Goal: Task Accomplishment & Management: Manage account settings

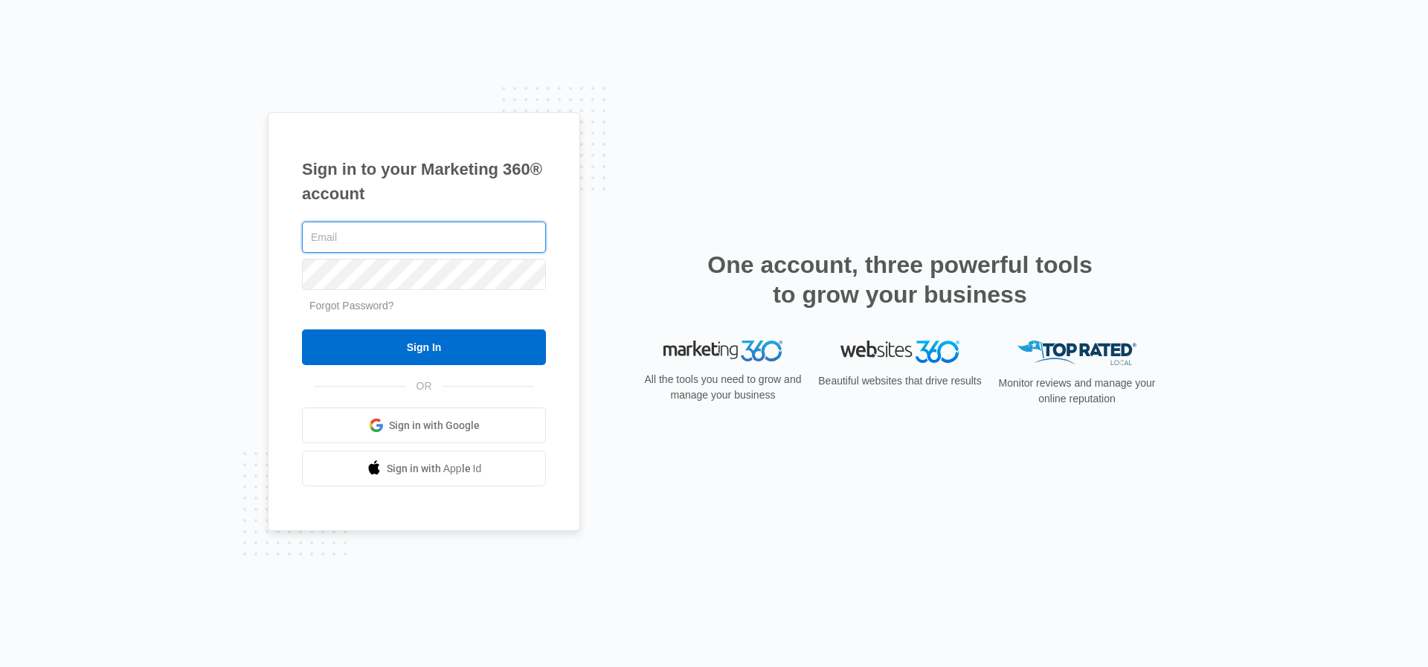
click at [314, 240] on input "text" at bounding box center [424, 237] width 244 height 31
type input "garthe650@cox.net"
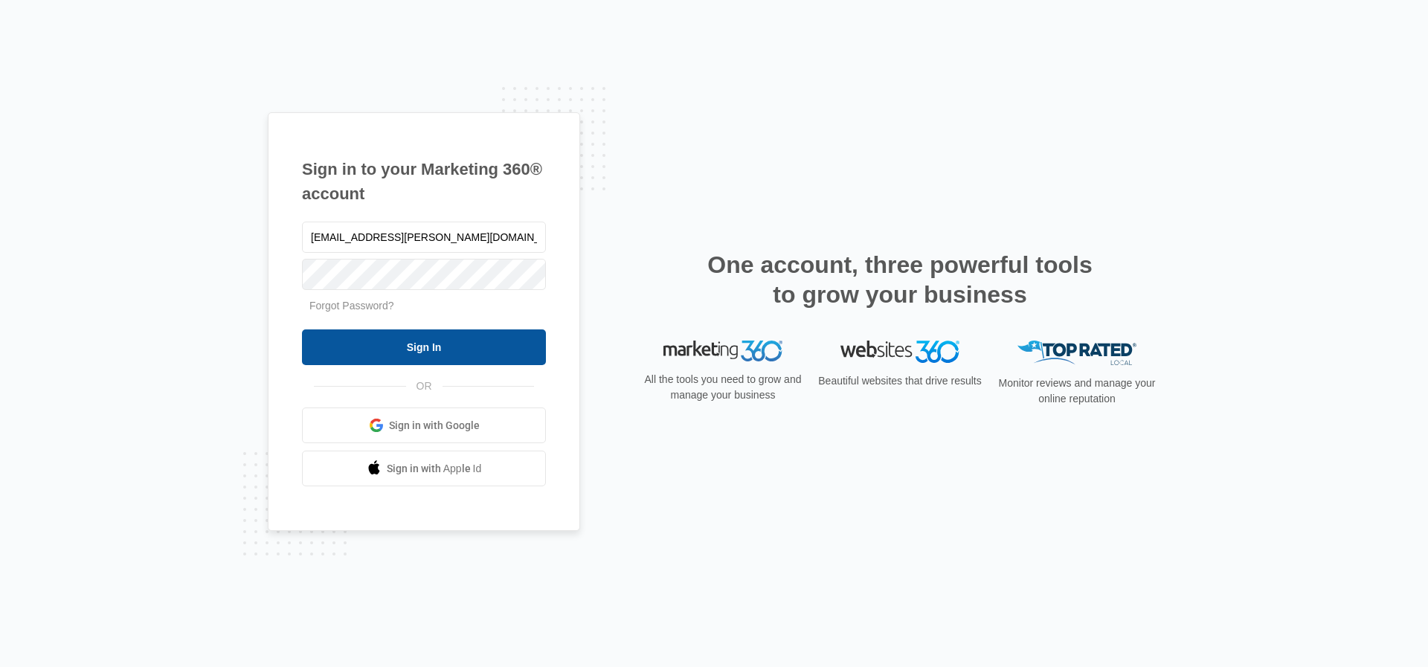
click at [462, 355] on input "Sign In" at bounding box center [424, 347] width 244 height 36
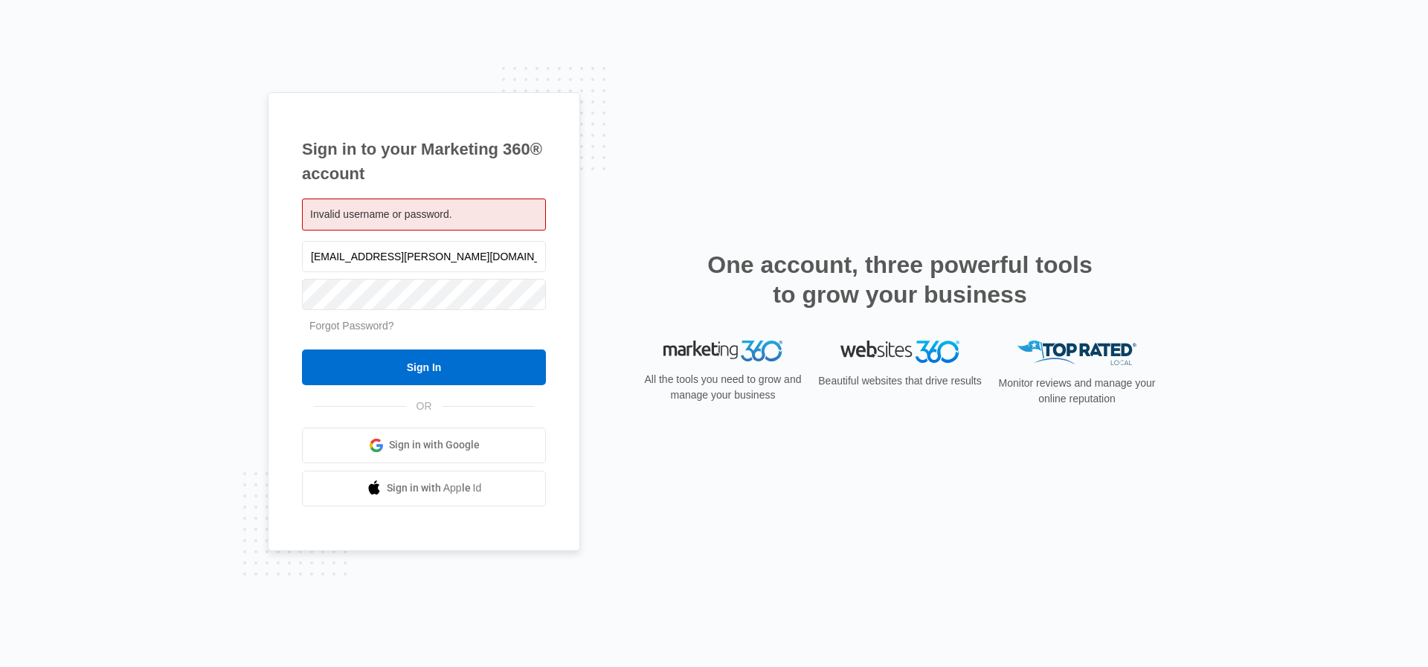
click at [346, 330] on link "Forgot Password?" at bounding box center [351, 326] width 85 height 12
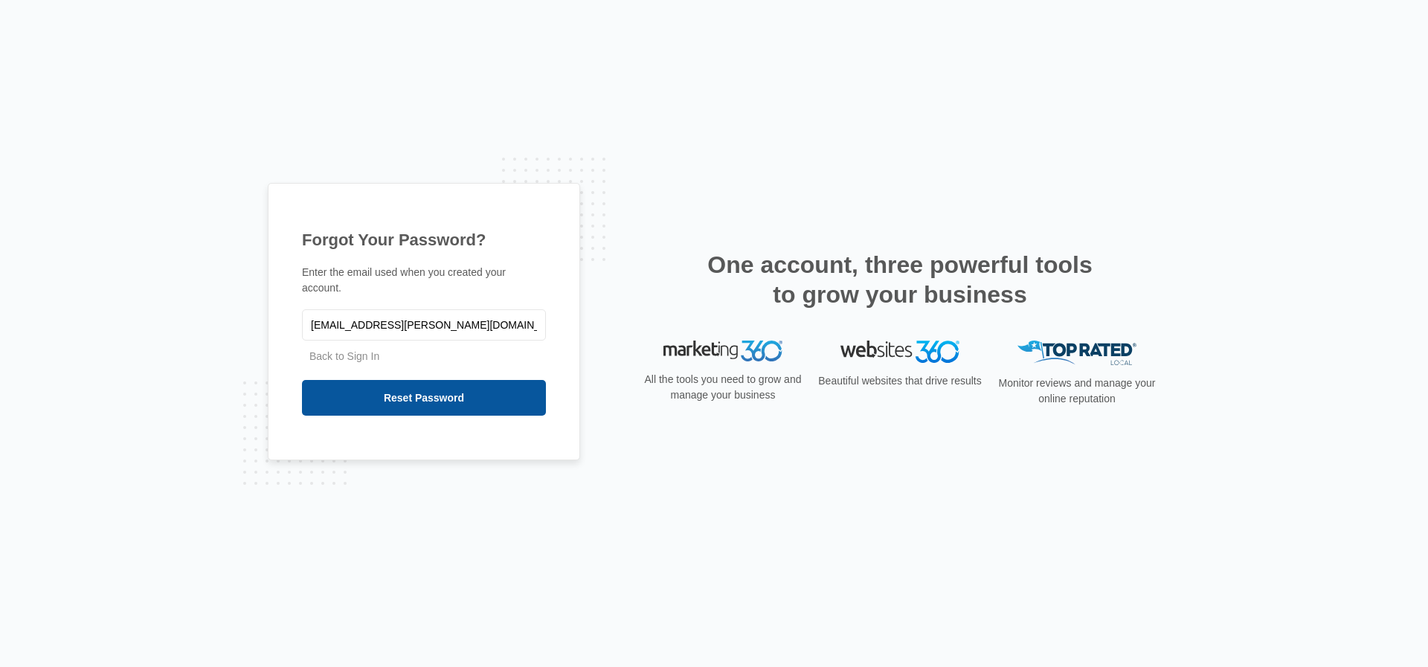
type input "garthe650@cox.net"
click at [399, 393] on input "Reset Password" at bounding box center [424, 398] width 244 height 36
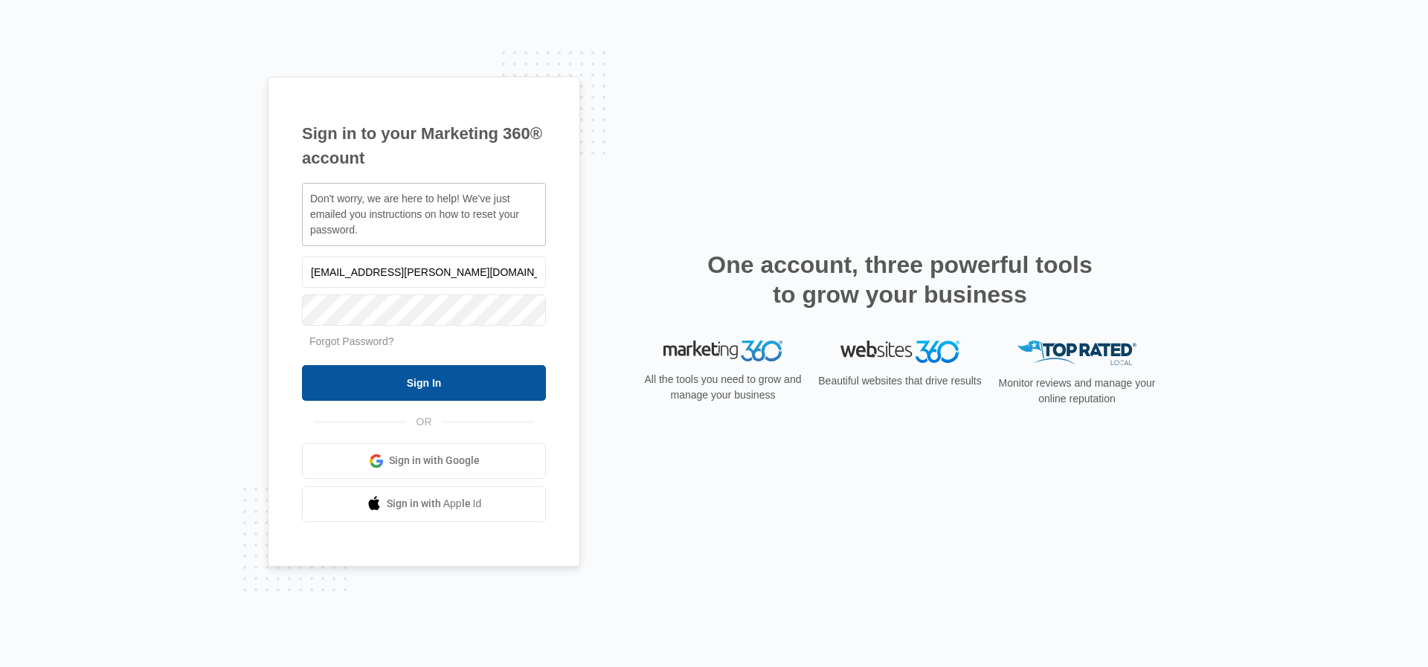
click at [431, 380] on input "Sign In" at bounding box center [424, 383] width 244 height 36
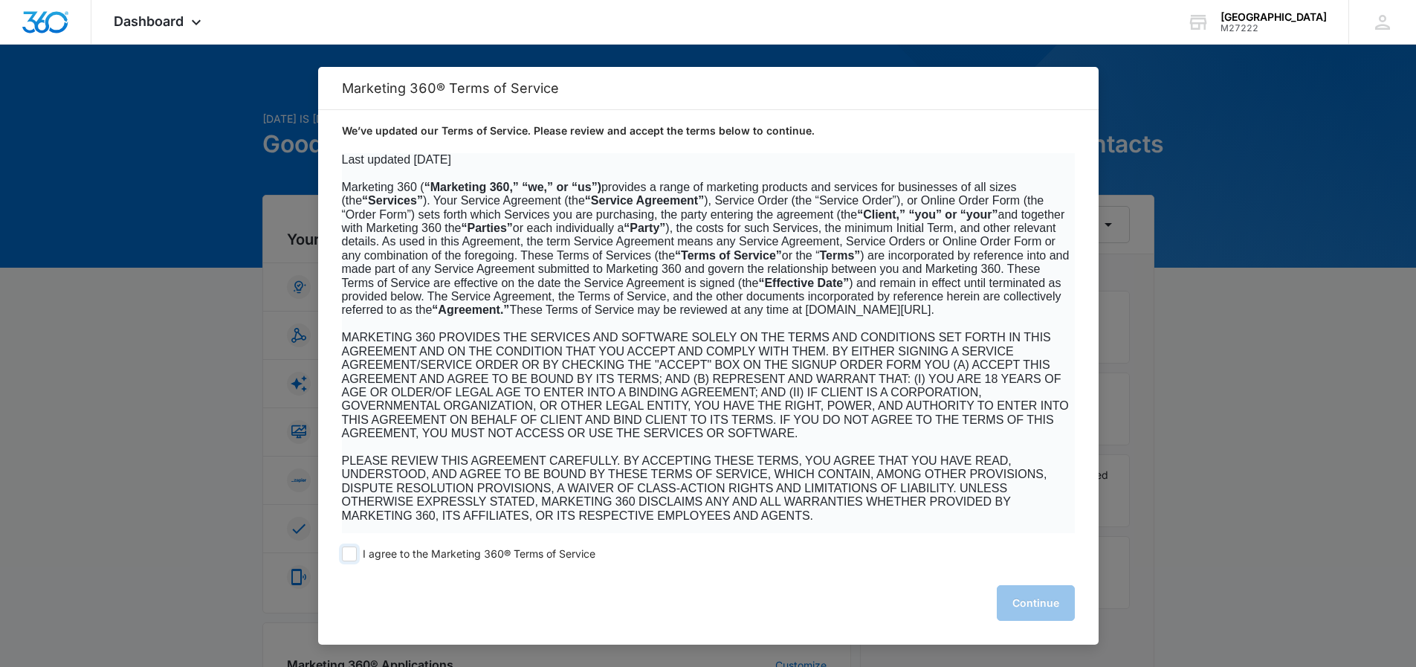
click at [348, 555] on span at bounding box center [349, 554] width 15 height 15
click at [348, 555] on input "I agree to the Marketing 360® Terms of Service" at bounding box center [349, 554] width 15 height 15
checkbox input "true"
click at [1025, 602] on button "Continue" at bounding box center [1036, 603] width 78 height 36
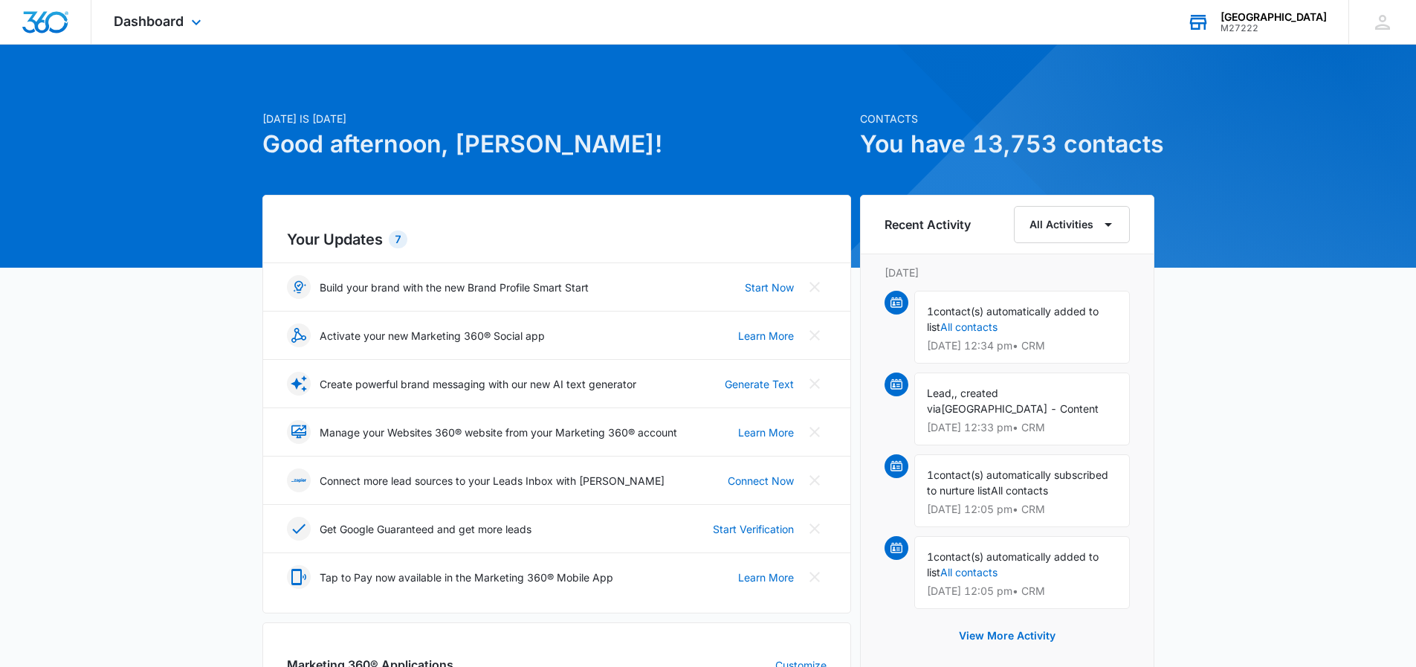
click at [1288, 18] on div "Paradise Point Animal Hospital" at bounding box center [1274, 17] width 106 height 12
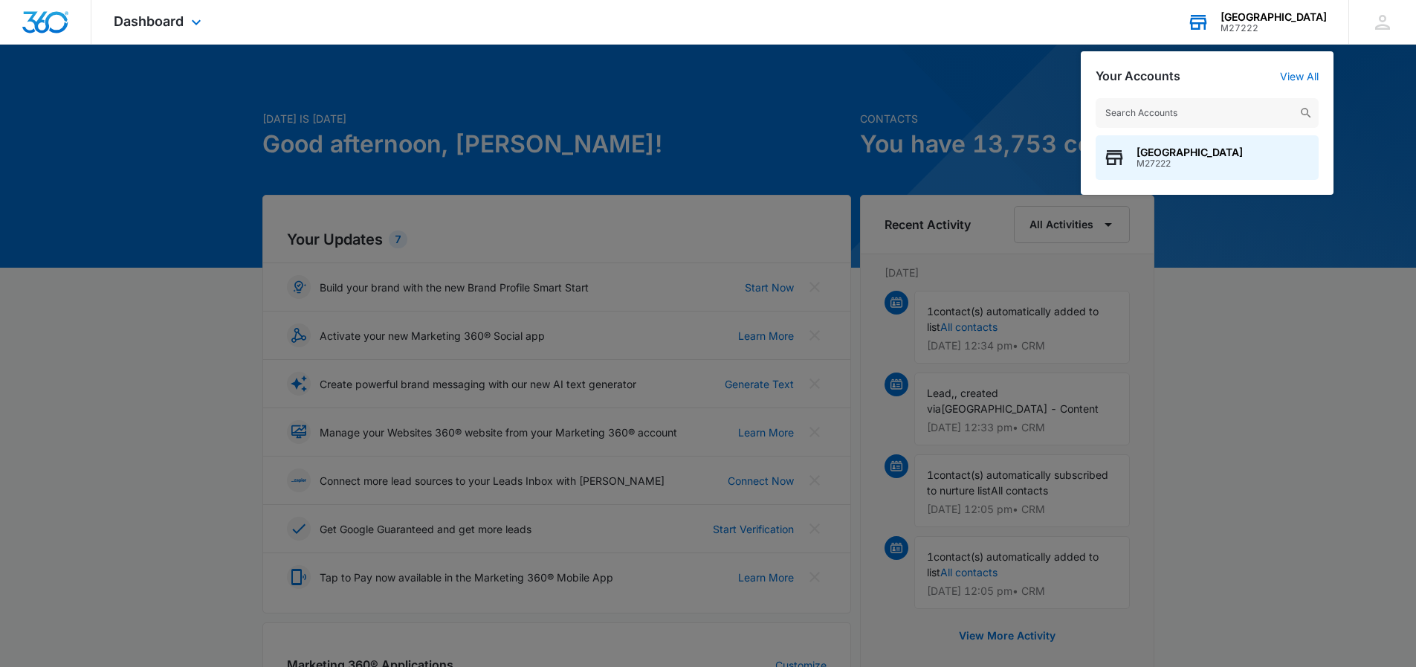
click at [1288, 17] on div "Paradise Point Animal Hospital" at bounding box center [1274, 17] width 106 height 12
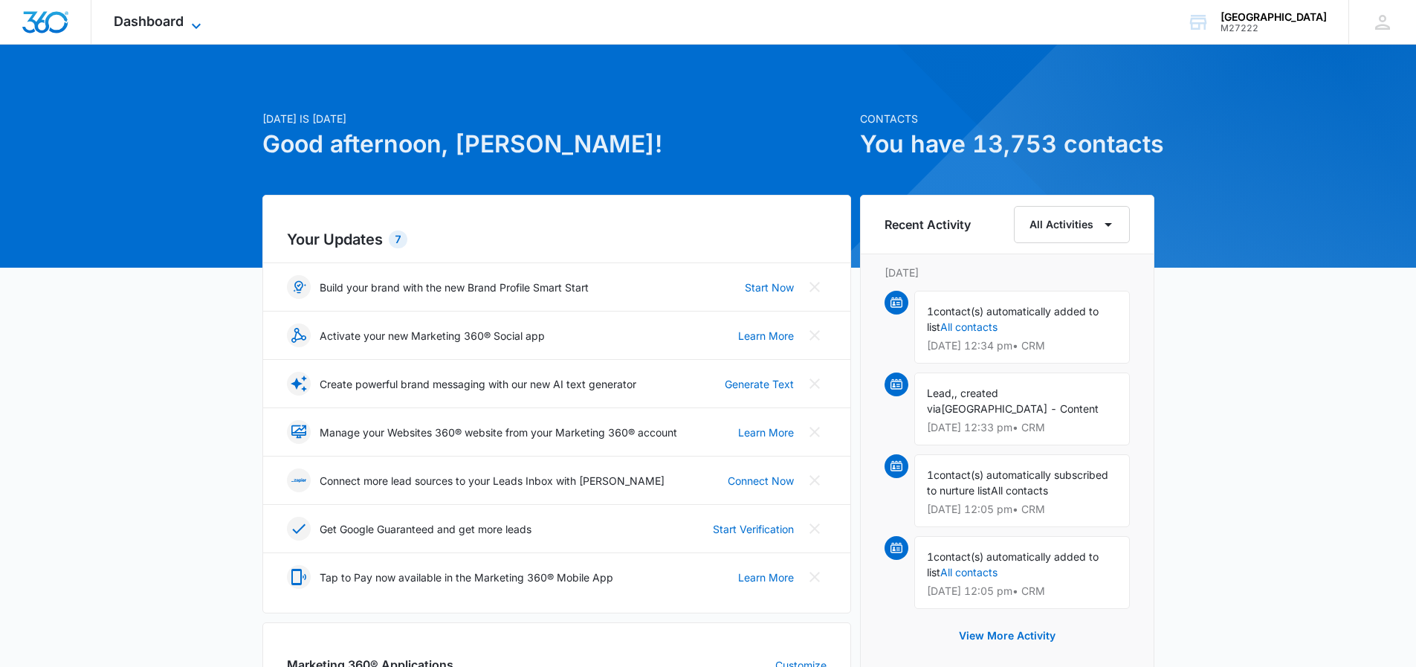
click at [161, 21] on span "Dashboard" at bounding box center [149, 21] width 70 height 16
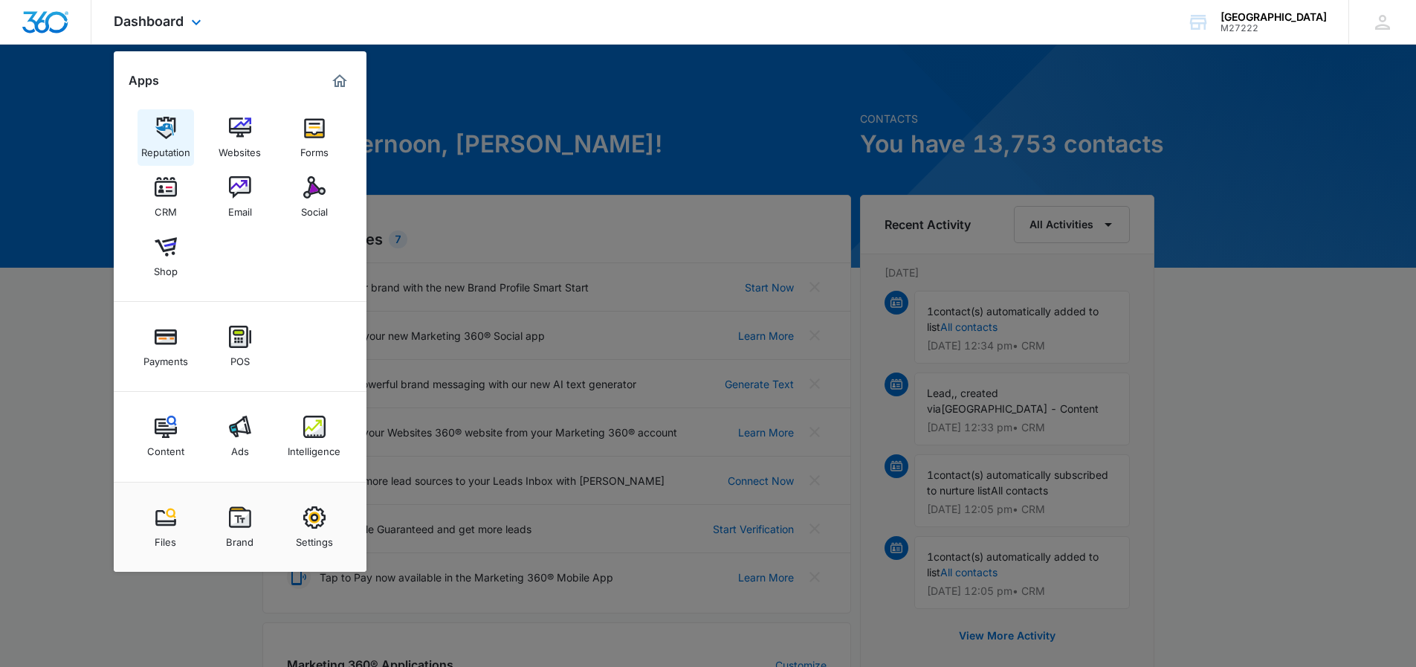
click at [168, 129] on img at bounding box center [166, 128] width 22 height 22
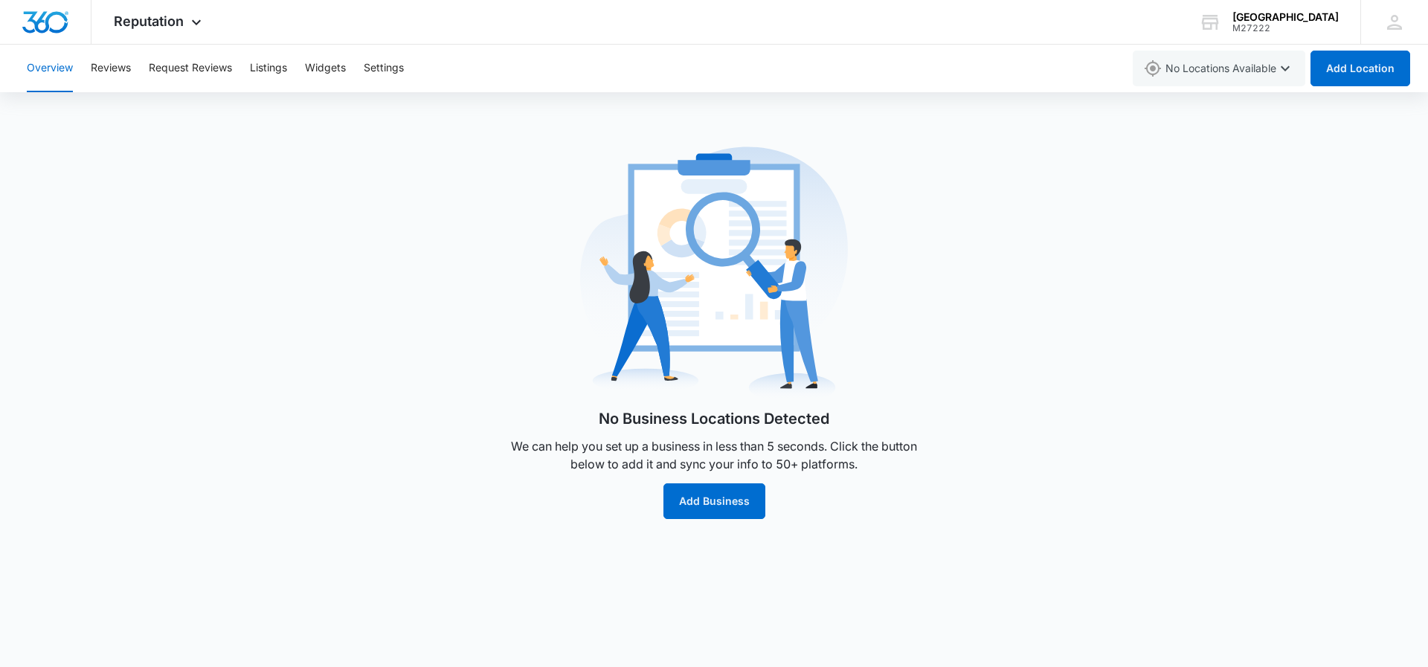
click at [44, 70] on button "Overview" at bounding box center [50, 69] width 46 height 48
click at [195, 22] on icon at bounding box center [196, 26] width 18 height 18
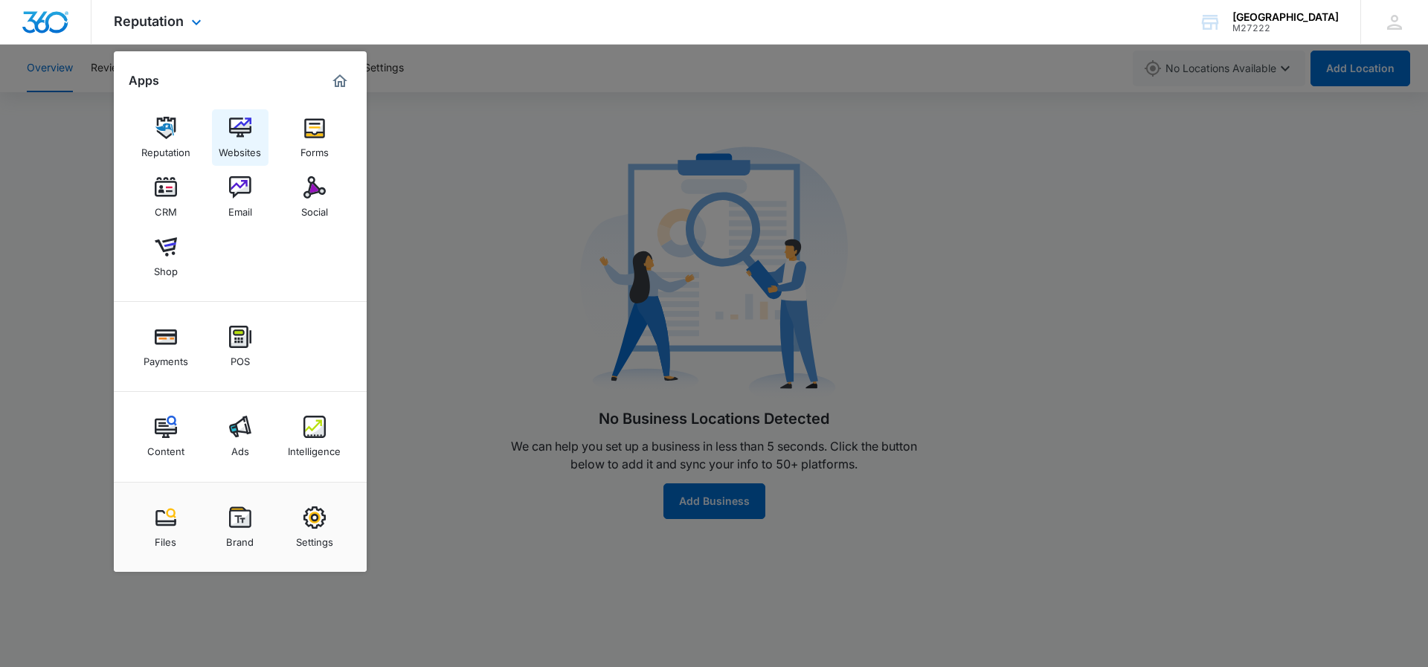
click at [239, 126] on img at bounding box center [240, 128] width 22 height 22
